Goal: Information Seeking & Learning: Understand process/instructions

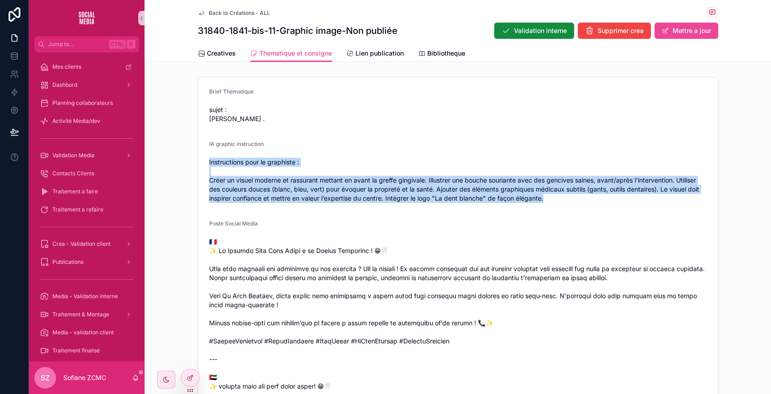
scroll to position [47, 0]
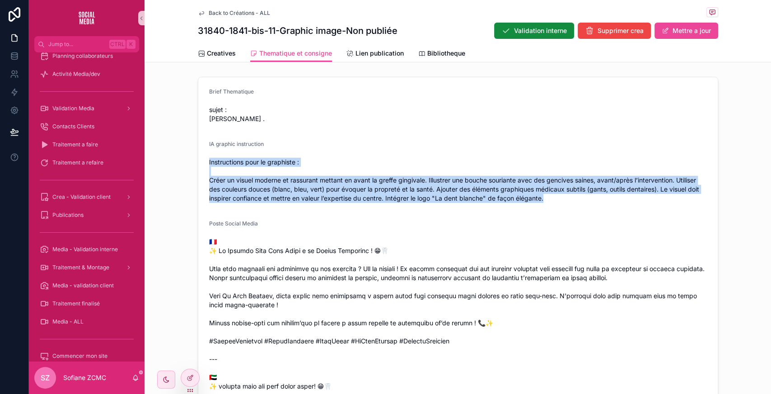
click at [170, 176] on div "Brief Thematique sujet : greffe gingival . IA graphic instruction Instructions …" at bounding box center [458, 281] width 627 height 417
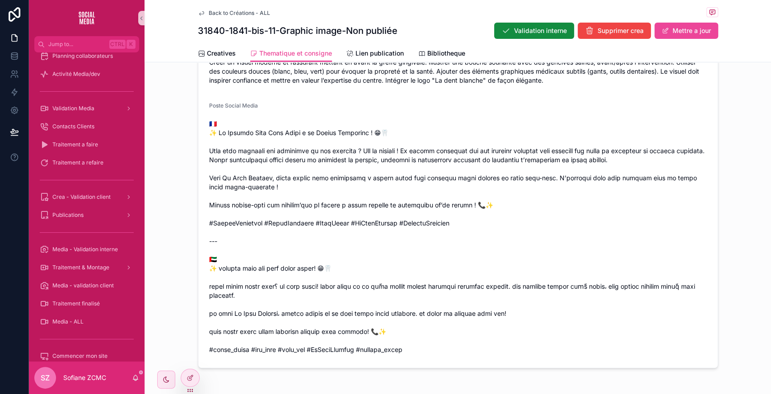
scroll to position [0, 0]
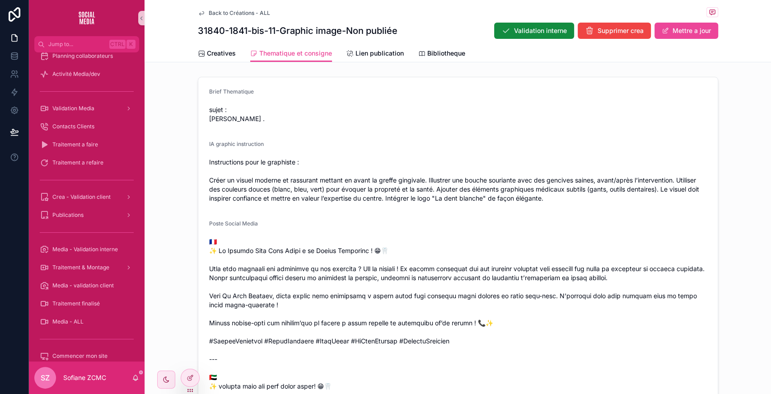
click at [253, 160] on span "Instructions pour le graphiste : Créer un visuel moderne et rassurant mettant e…" at bounding box center [458, 180] width 498 height 45
click at [211, 163] on span "Instructions pour le graphiste : Créer un visuel moderne et rassurant mettant e…" at bounding box center [458, 180] width 498 height 45
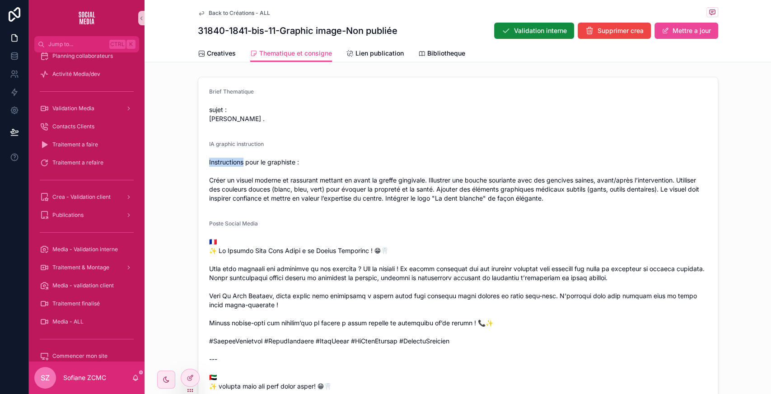
click at [211, 163] on span "Instructions pour le graphiste : Créer un visuel moderne et rassurant mettant e…" at bounding box center [458, 180] width 498 height 45
